Goal: Task Accomplishment & Management: Use online tool/utility

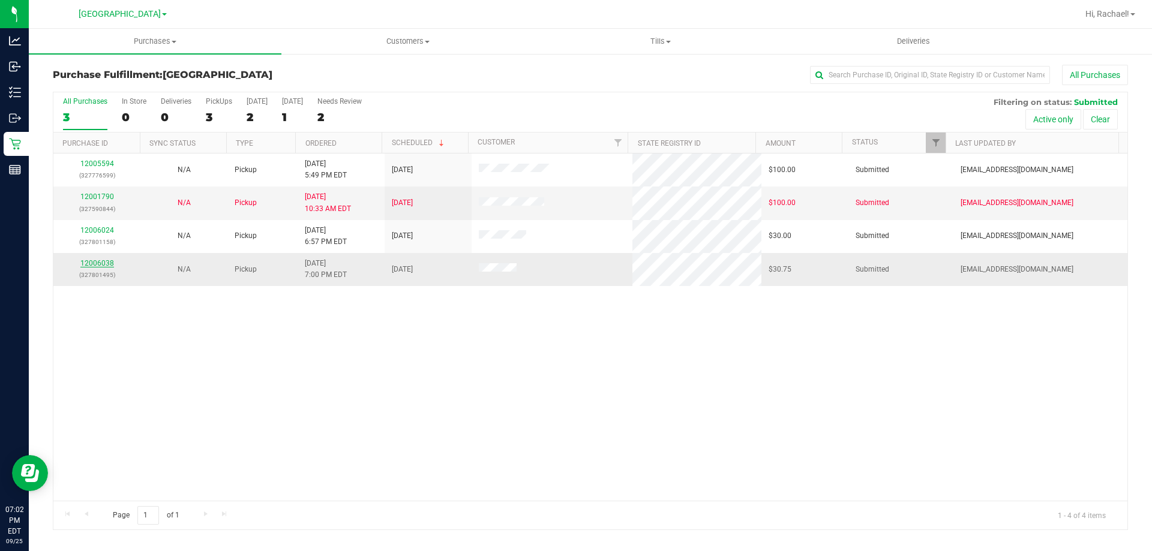
click at [92, 260] on div "12006038 (327801495)" at bounding box center [97, 269] width 73 height 23
click at [103, 264] on link "12006038" at bounding box center [97, 263] width 34 height 8
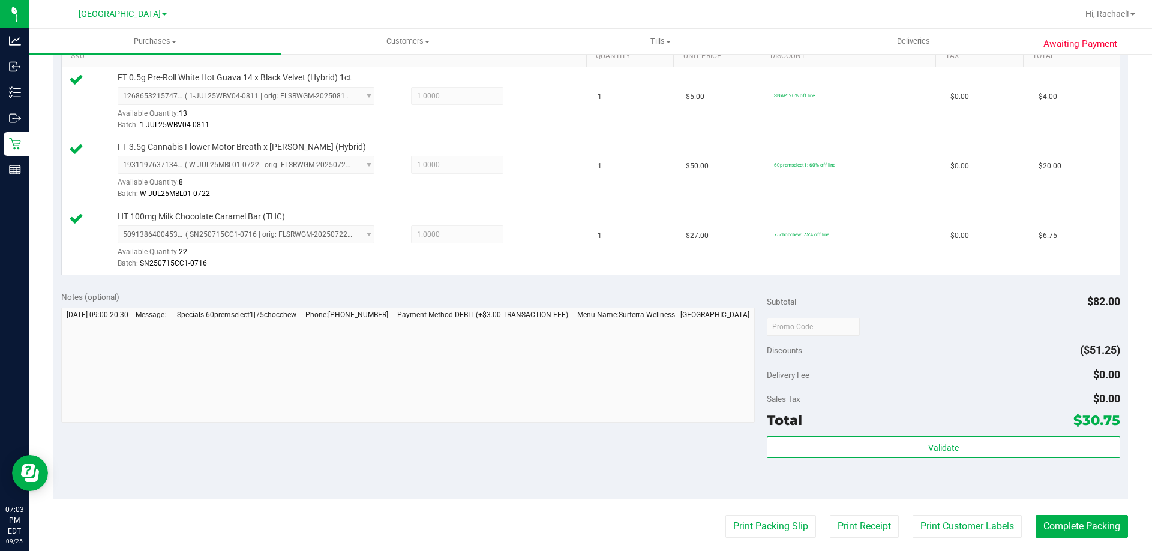
scroll to position [360, 0]
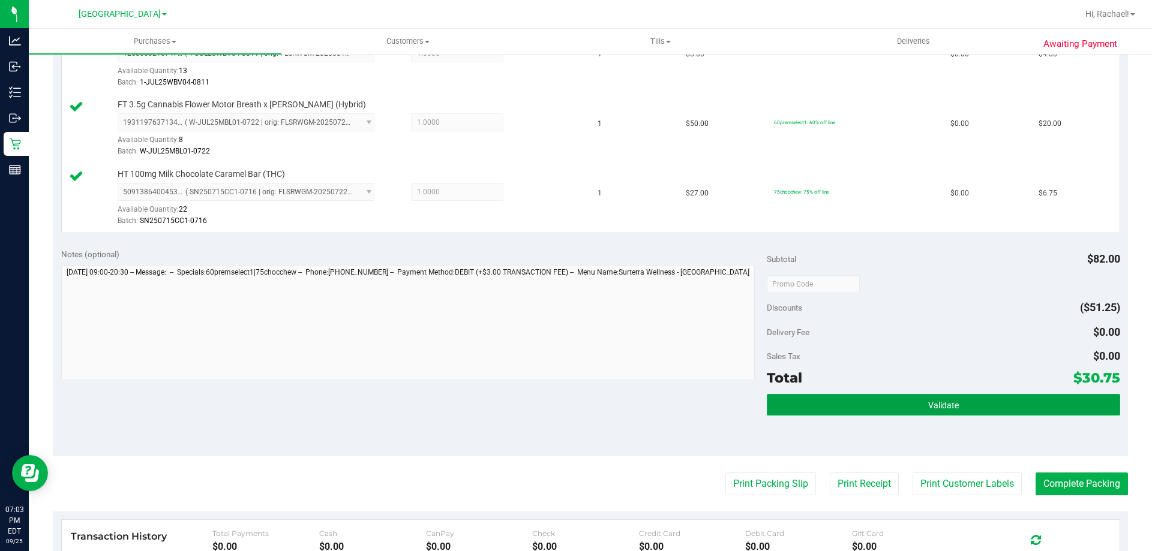
click at [904, 411] on button "Validate" at bounding box center [942, 405] width 353 height 22
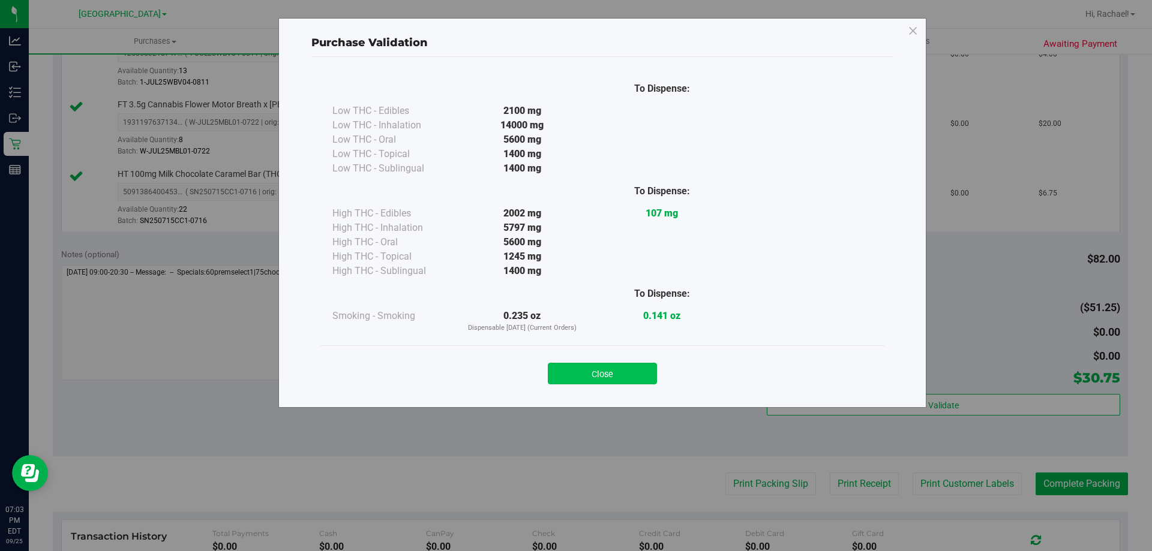
click at [615, 381] on button "Close" at bounding box center [602, 374] width 109 height 22
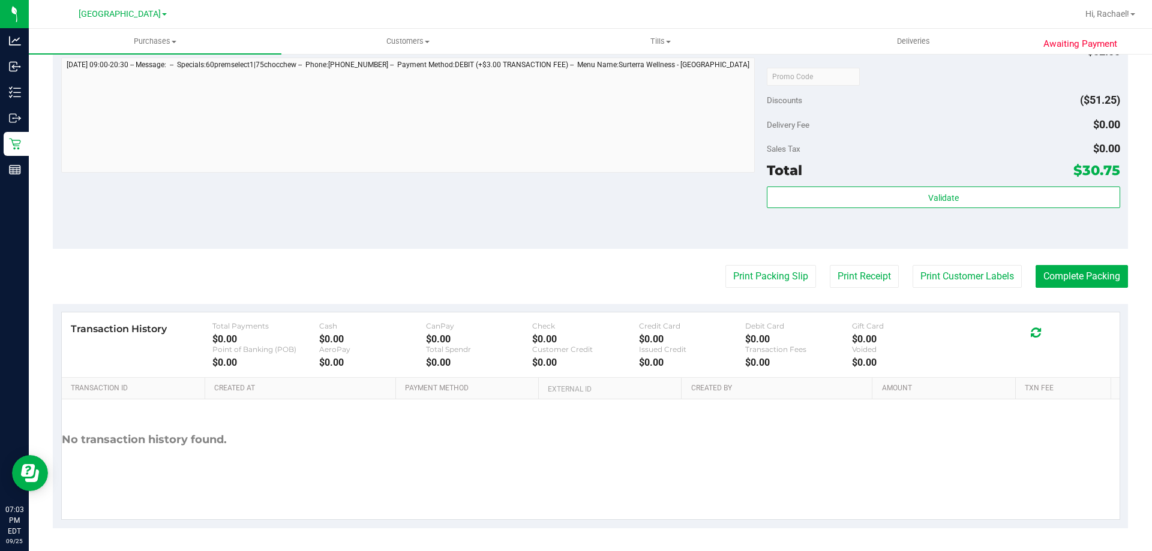
scroll to position [569, 0]
click at [951, 272] on button "Print Customer Labels" at bounding box center [966, 275] width 109 height 23
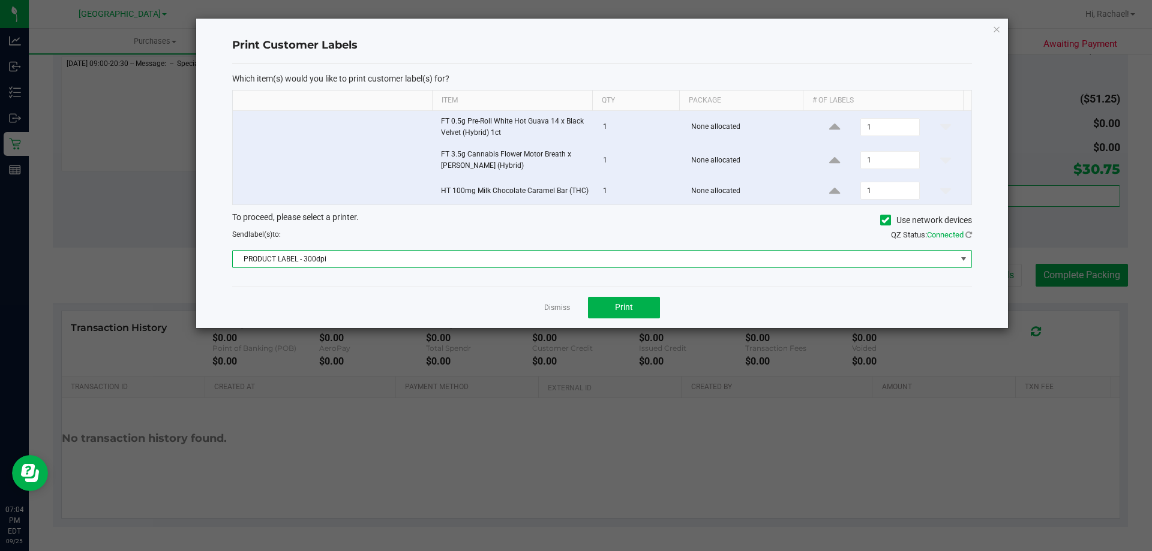
click at [560, 261] on span "PRODUCT LABEL - 300dpi" at bounding box center [594, 259] width 723 height 17
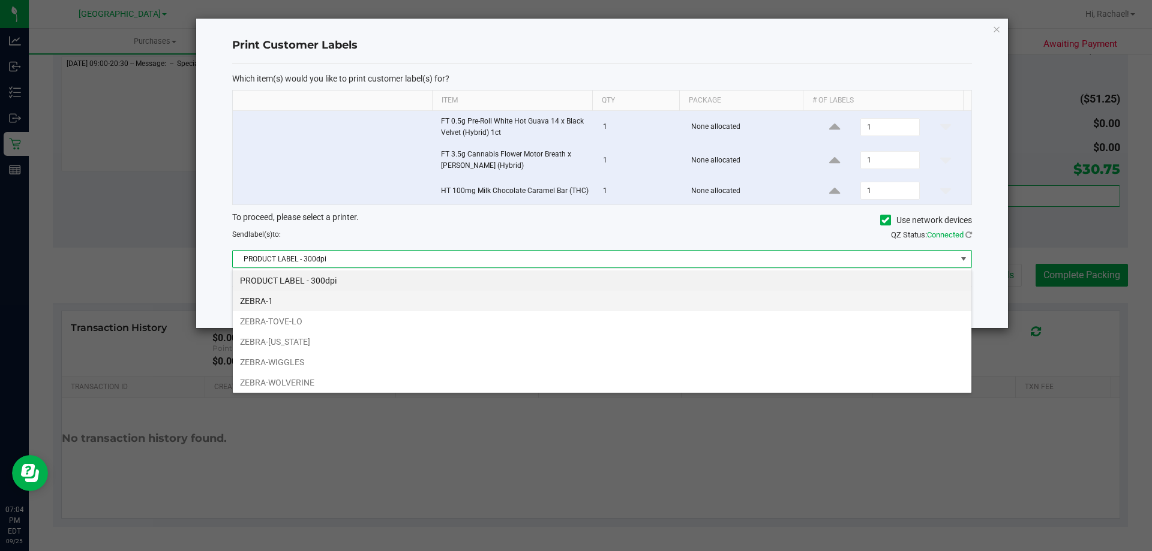
scroll to position [18, 739]
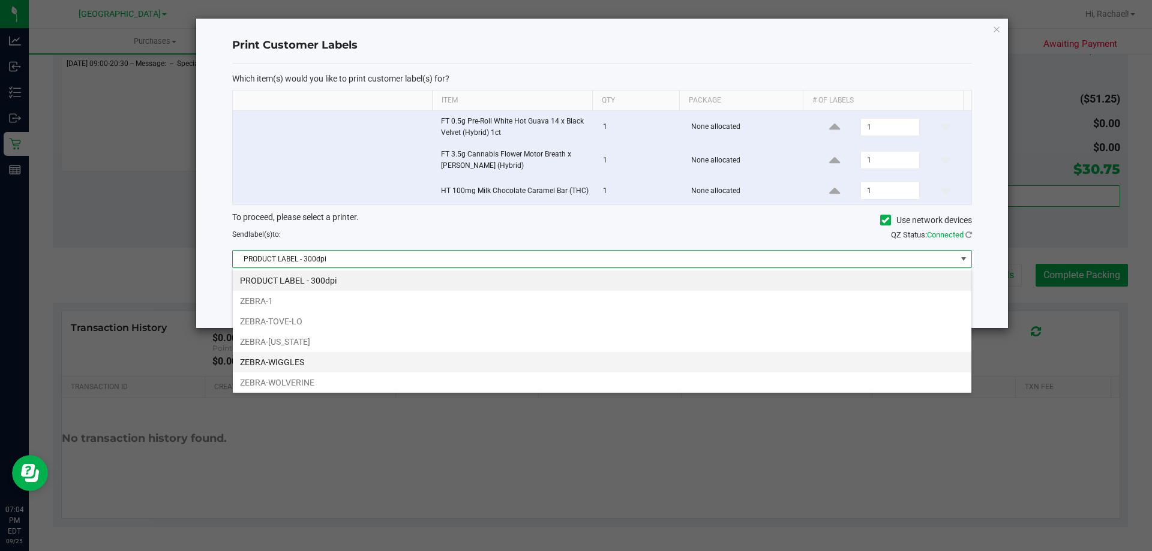
click at [313, 366] on li "ZEBRA-WIGGLES" at bounding box center [602, 362] width 738 height 20
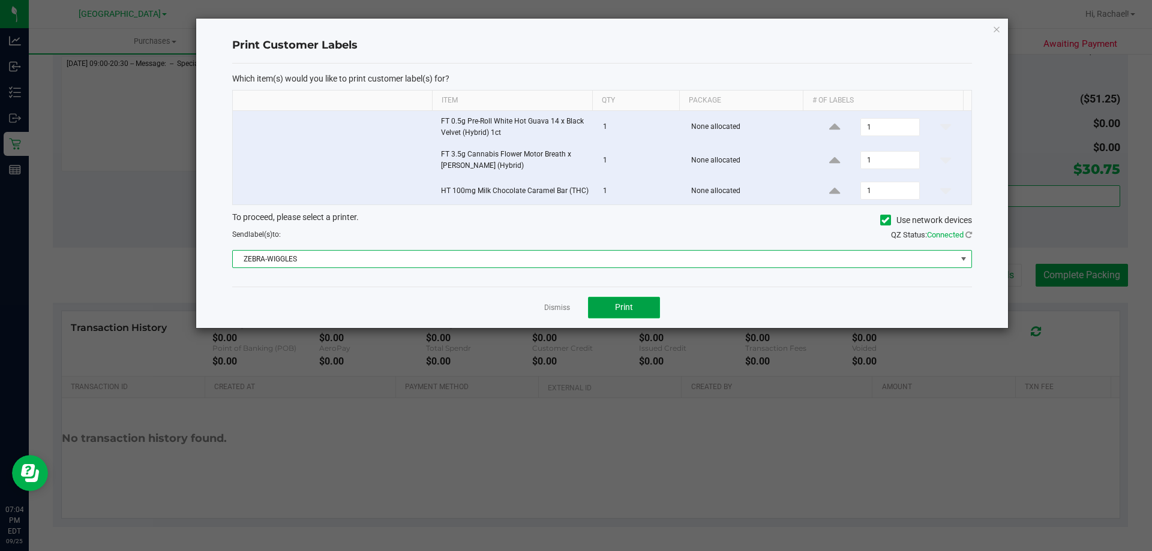
click at [647, 305] on button "Print" at bounding box center [624, 308] width 72 height 22
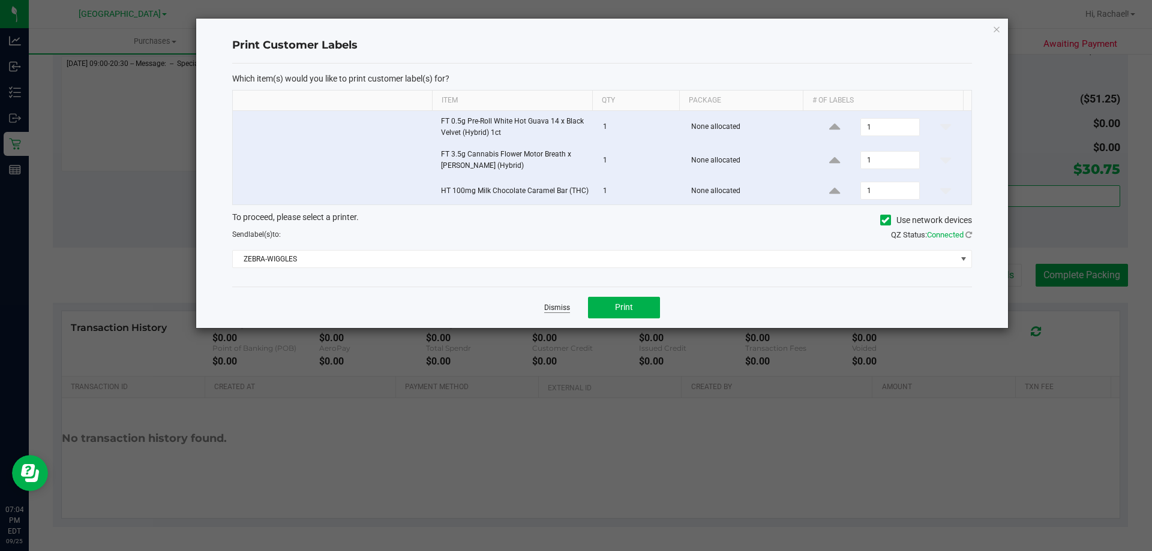
click at [551, 306] on link "Dismiss" at bounding box center [557, 308] width 26 height 10
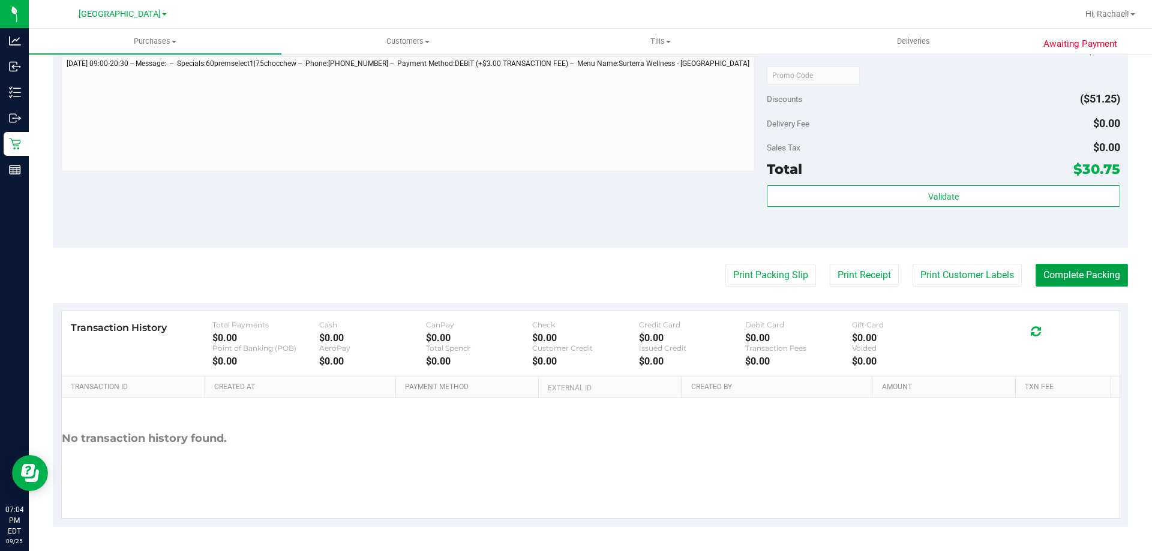
click at [1063, 274] on button "Complete Packing" at bounding box center [1081, 275] width 92 height 23
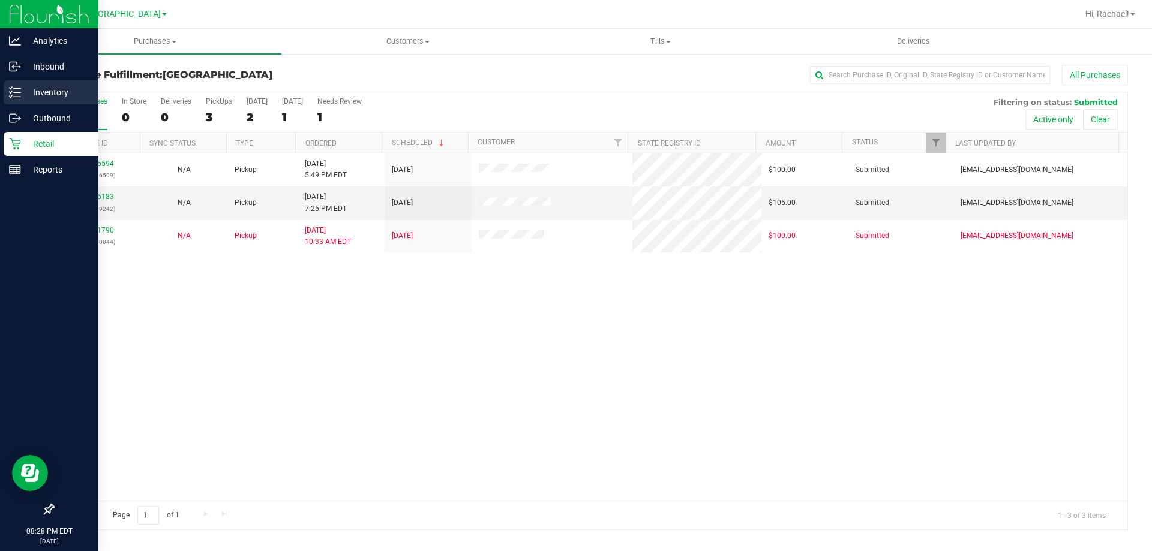
click at [53, 94] on p "Inventory" at bounding box center [57, 92] width 72 height 14
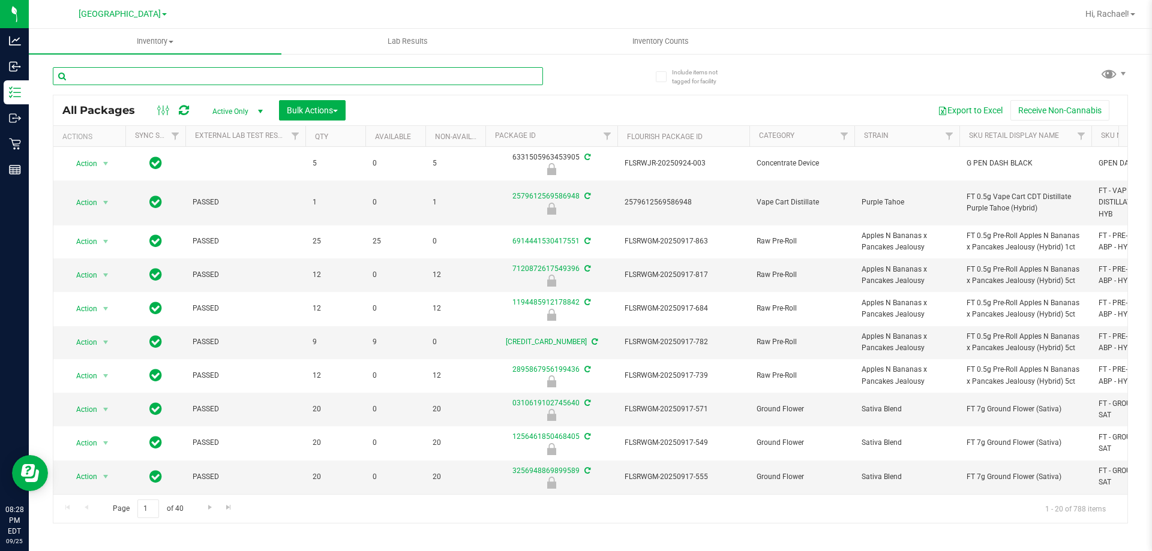
click at [147, 76] on input "text" at bounding box center [298, 76] width 490 height 18
type input "wbv"
